Goal: Task Accomplishment & Management: Use online tool/utility

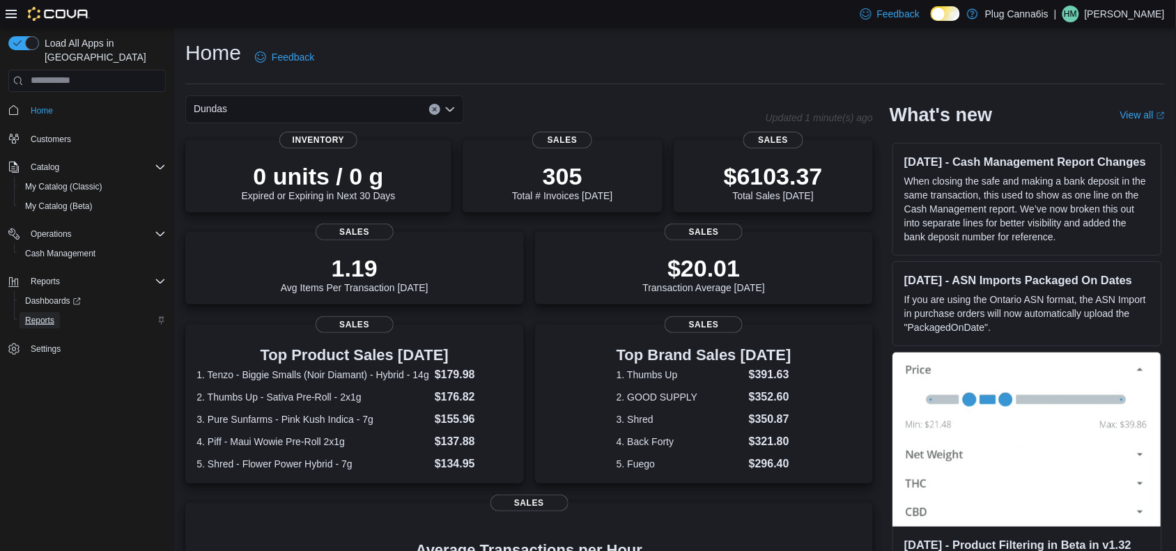
click at [36, 315] on span "Reports" at bounding box center [39, 320] width 29 height 11
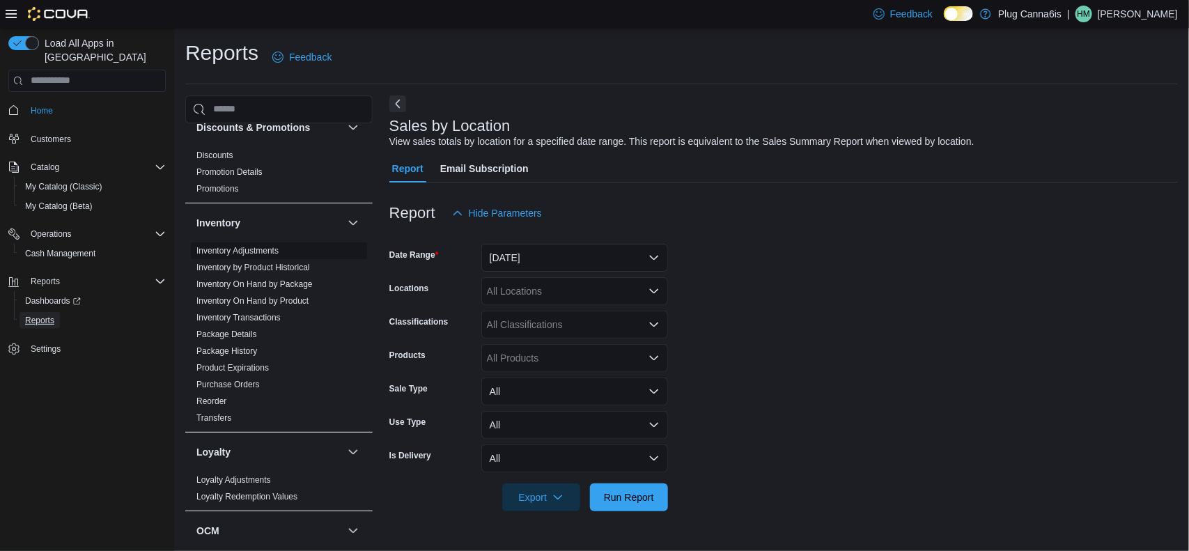
scroll to position [435, 0]
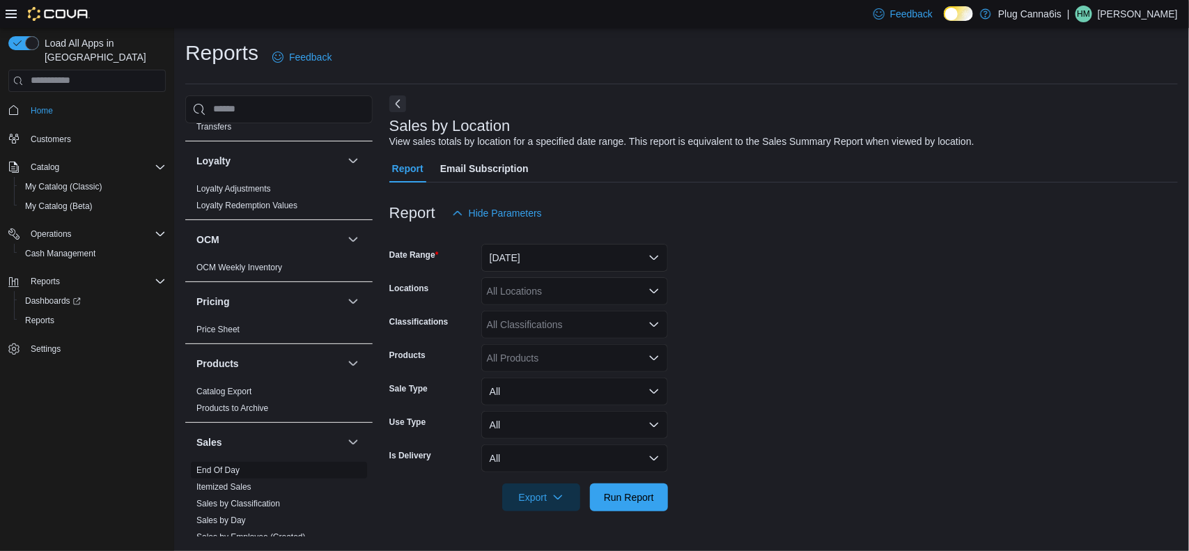
click at [215, 471] on link "End Of Day" at bounding box center [217, 470] width 43 height 10
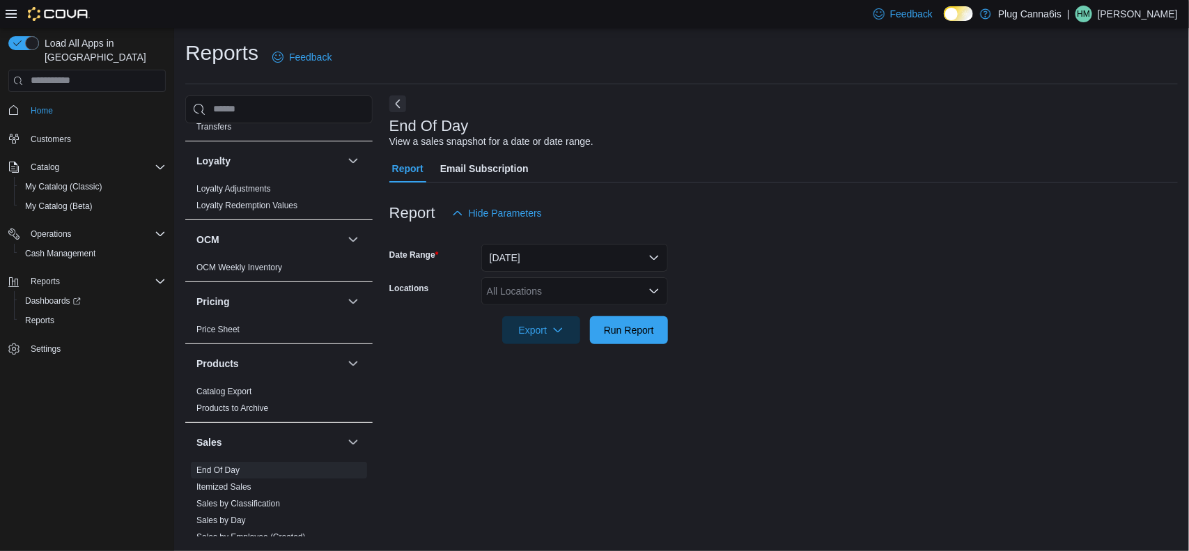
click at [650, 293] on icon "Open list of options" at bounding box center [654, 291] width 11 height 11
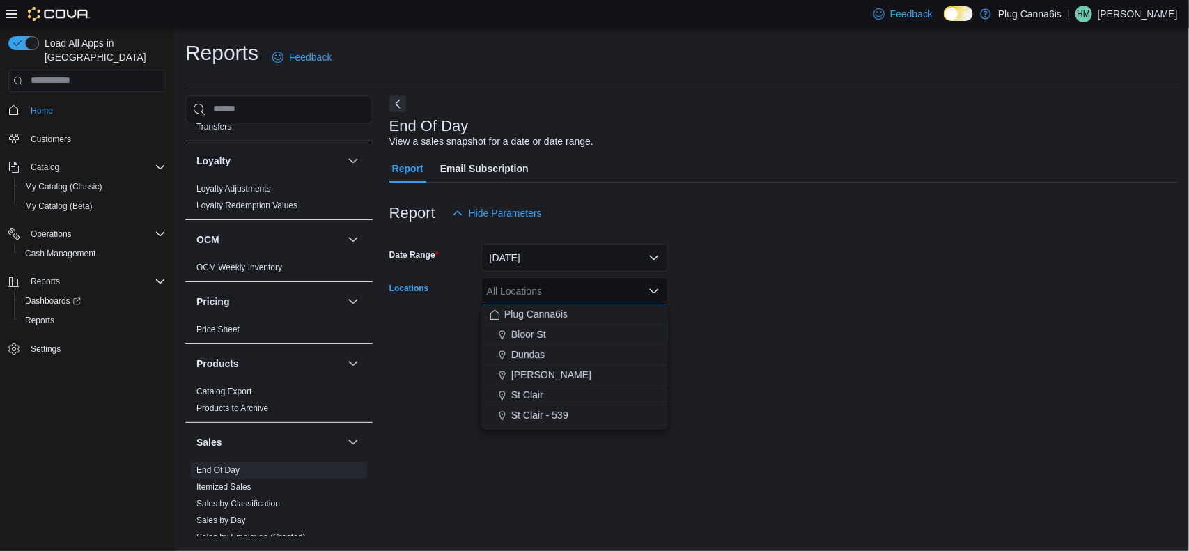
click at [520, 355] on span "Dundas" at bounding box center [527, 355] width 33 height 14
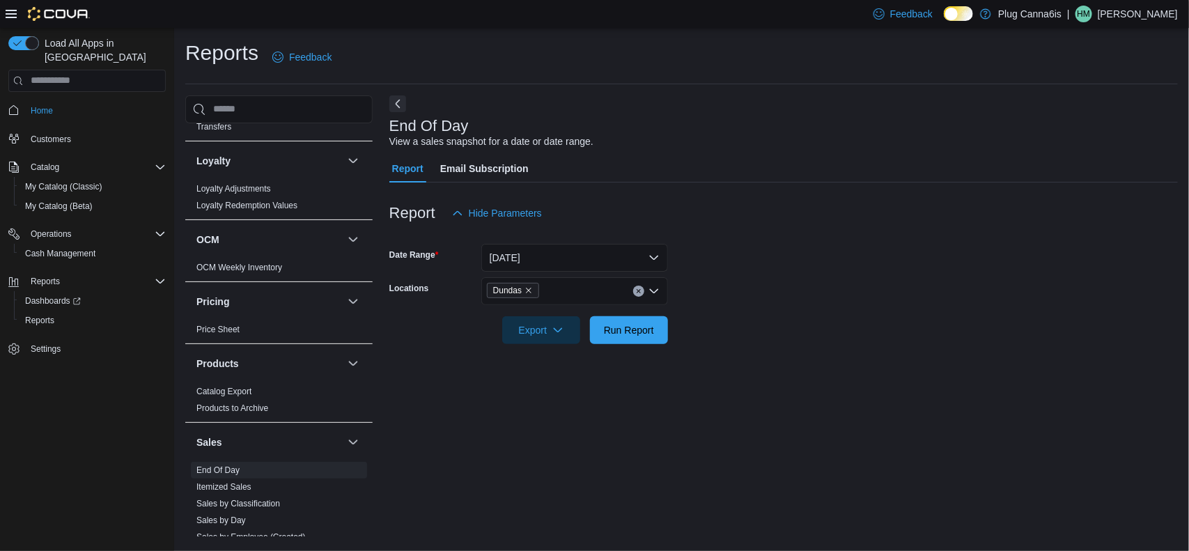
click at [889, 293] on form "Date Range [DATE] Locations Dundas Export Run Report" at bounding box center [783, 285] width 789 height 117
